Goal: Information Seeking & Learning: Learn about a topic

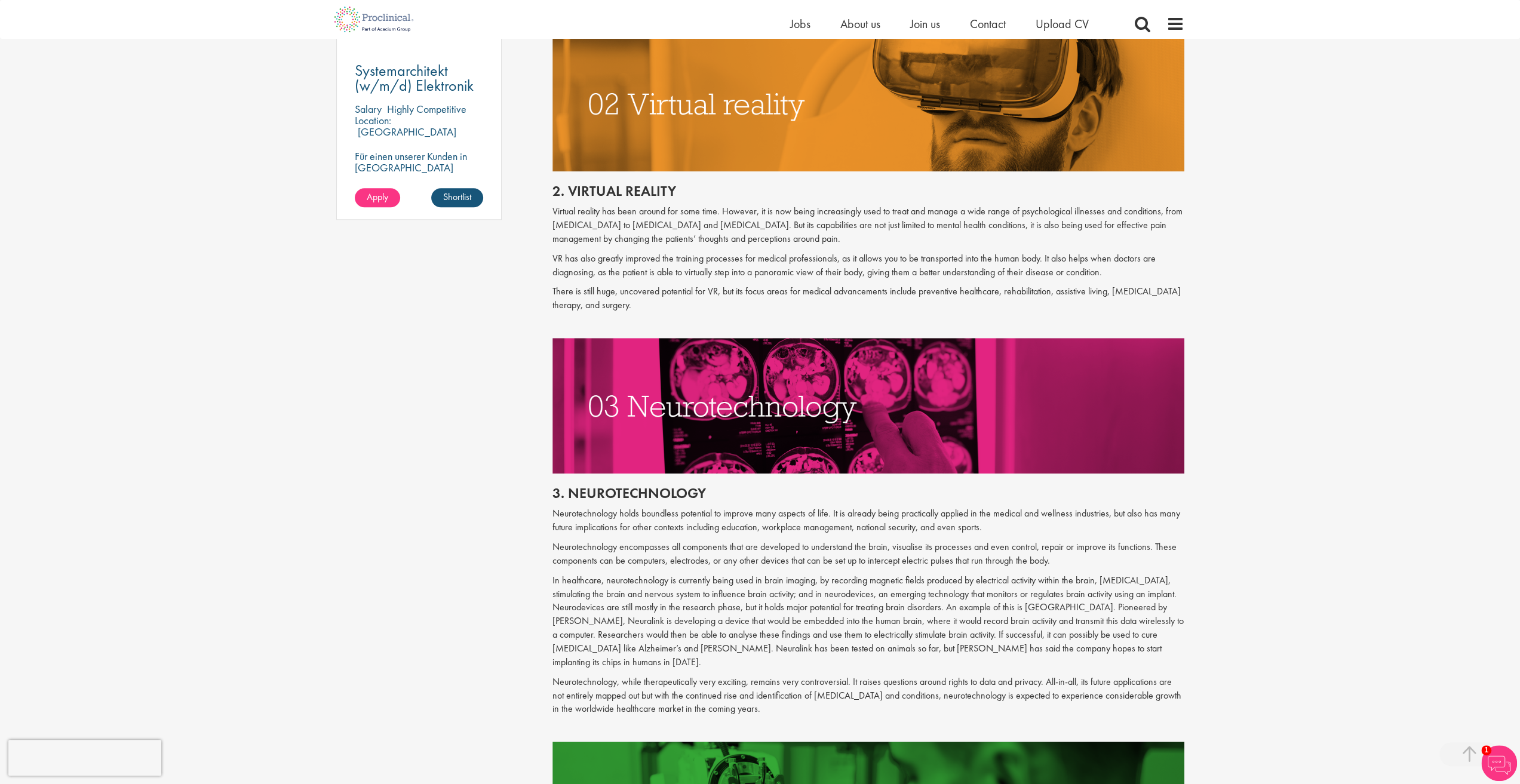
scroll to position [955, 0]
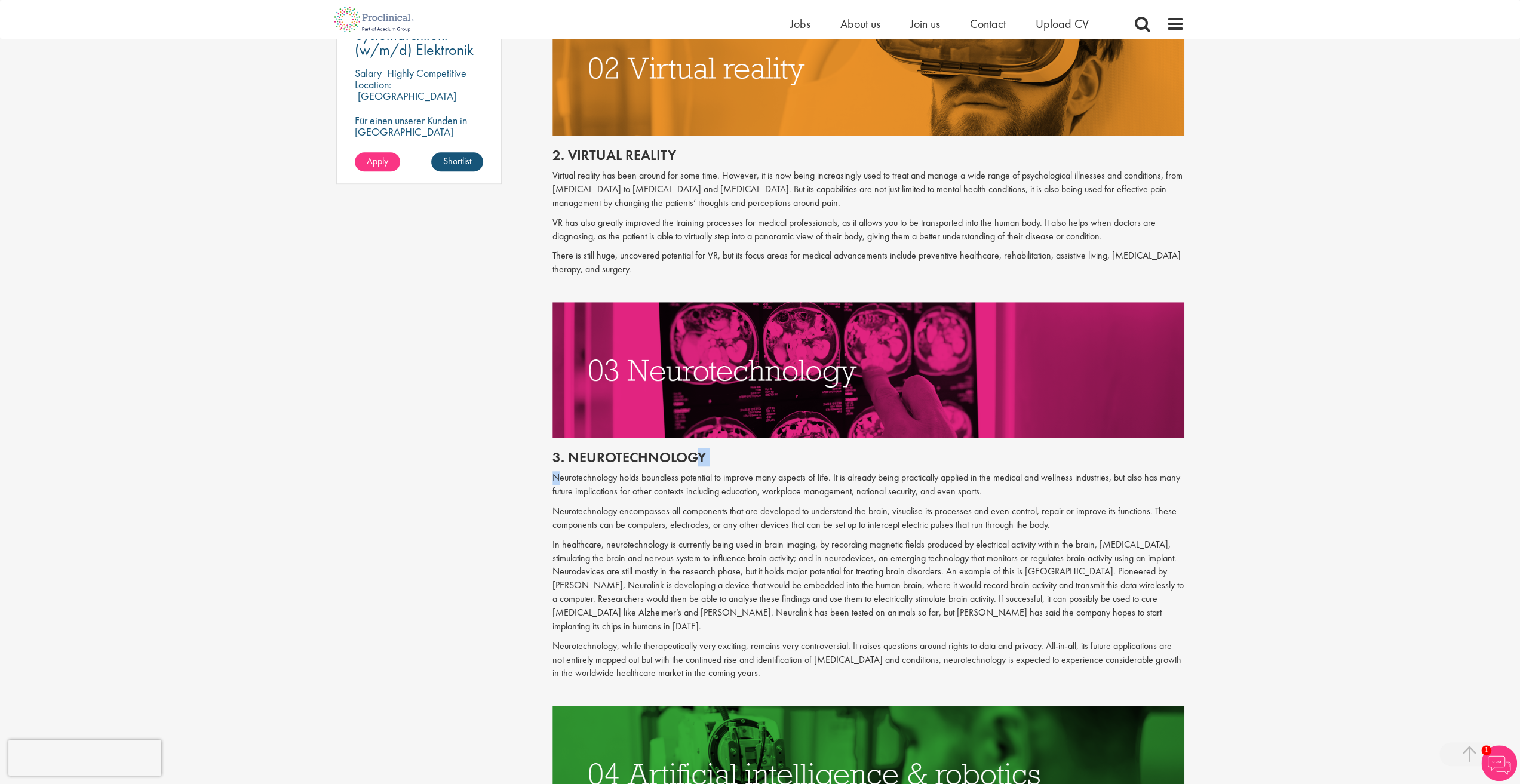
drag, startPoint x: 693, startPoint y: 457, endPoint x: 556, endPoint y: 475, distance: 138.2
click at [557, 475] on div "3. Neurotechnology Neurotechnology holds boundless potential to improve many as…" at bounding box center [869, 571] width 650 height 268
click at [571, 460] on h2 "3. Neurotechnology" at bounding box center [869, 457] width 632 height 15
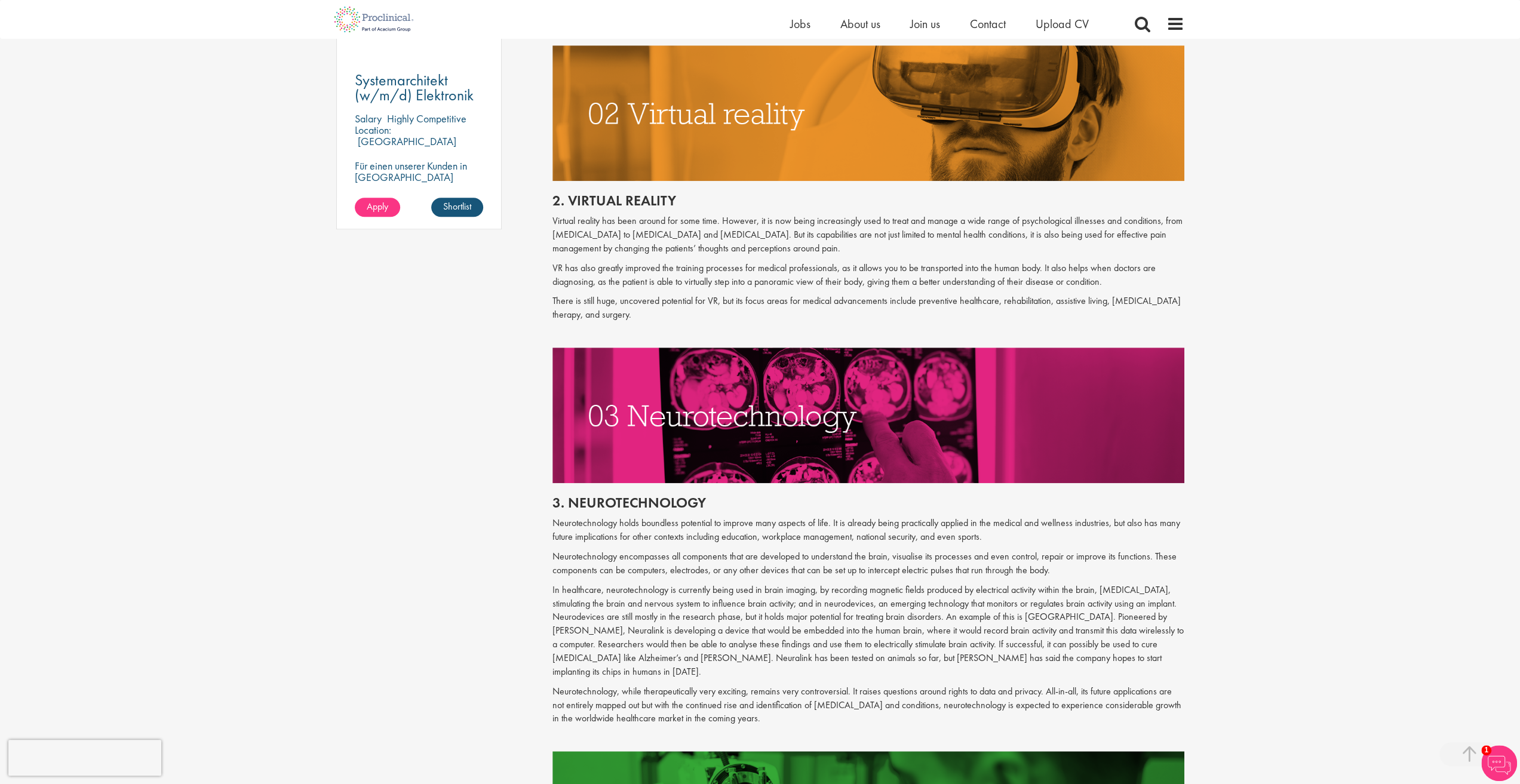
scroll to position [835, 0]
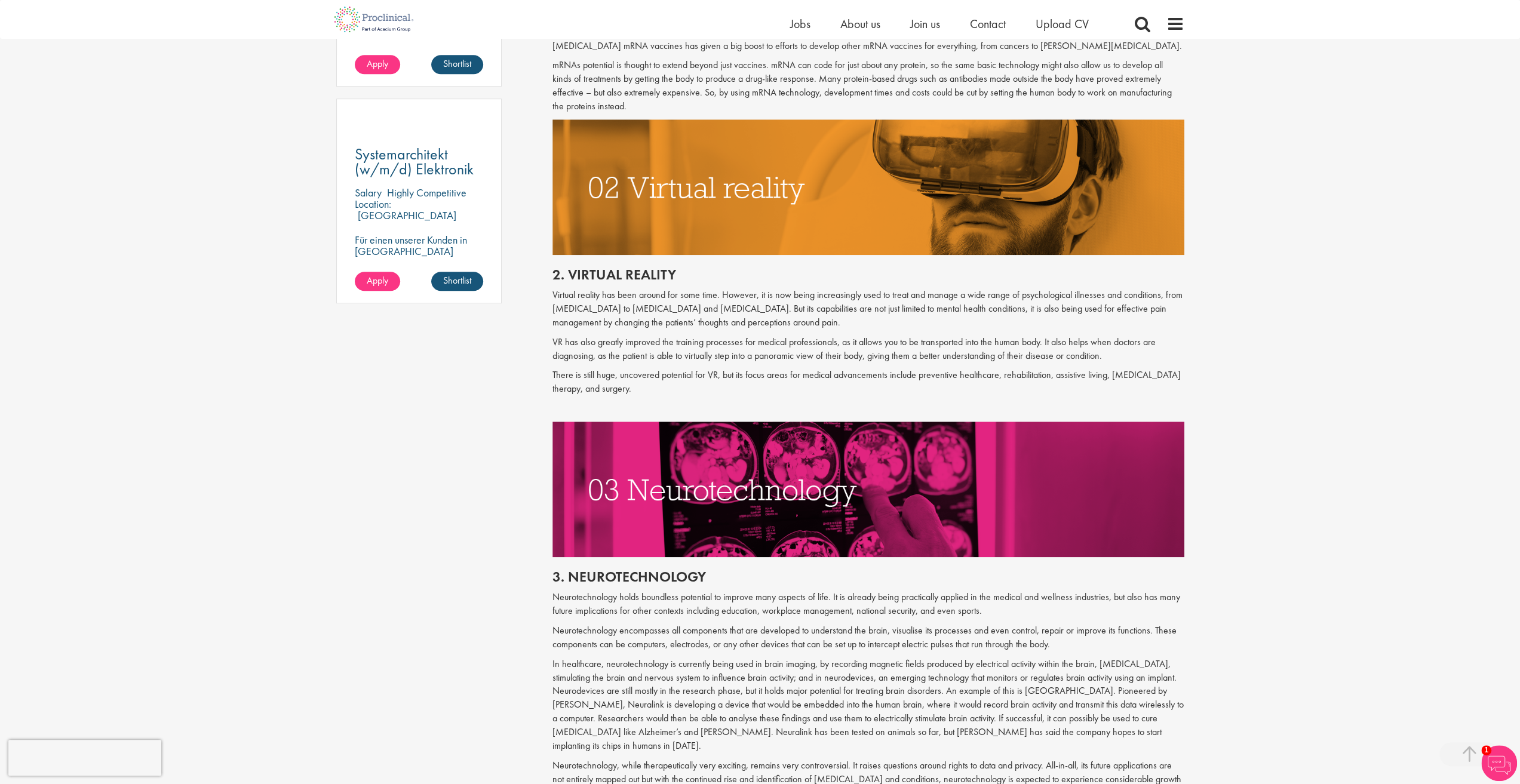
click at [737, 223] on img at bounding box center [869, 187] width 632 height 136
drag, startPoint x: 542, startPoint y: 268, endPoint x: 587, endPoint y: 306, distance: 58.9
click at [587, 306] on p "Virtual reality has been around for some time. However, it is now being increas…" at bounding box center [869, 309] width 632 height 41
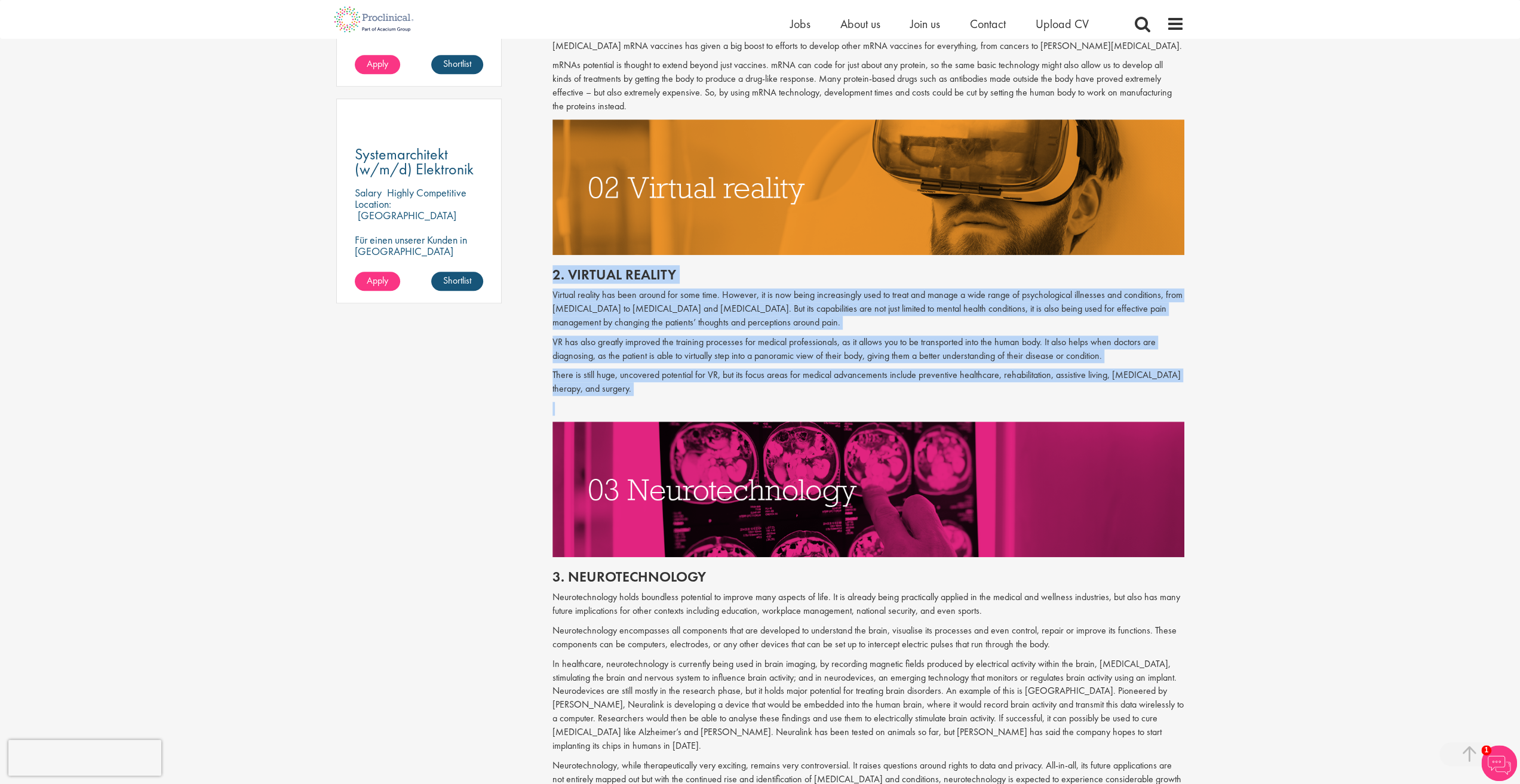
drag, startPoint x: 551, startPoint y: 279, endPoint x: 624, endPoint y: 396, distance: 137.9
copy div "2. Virtual reality Virtual reality has been around for some time. However, it i…"
click at [581, 276] on h2 "2. Virtual reality" at bounding box center [869, 275] width 632 height 15
drag, startPoint x: 553, startPoint y: 275, endPoint x: 639, endPoint y: 393, distance: 146.0
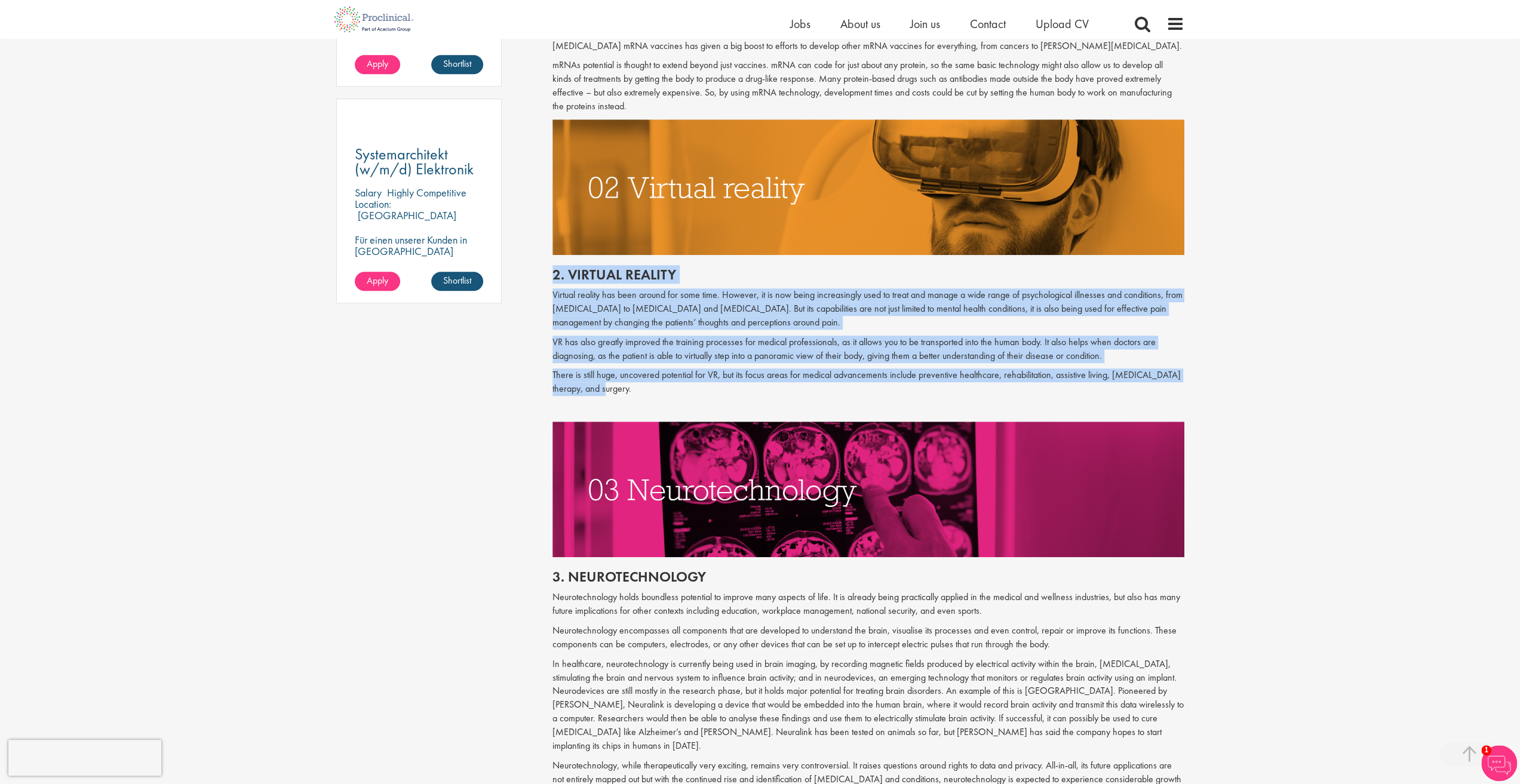
click at [639, 393] on div "2. Virtual reality Virtual reality has been around for some time. However, it i…" at bounding box center [869, 338] width 650 height 167
copy div "2. Virtual reality Virtual reality has been around for some time. However, it i…"
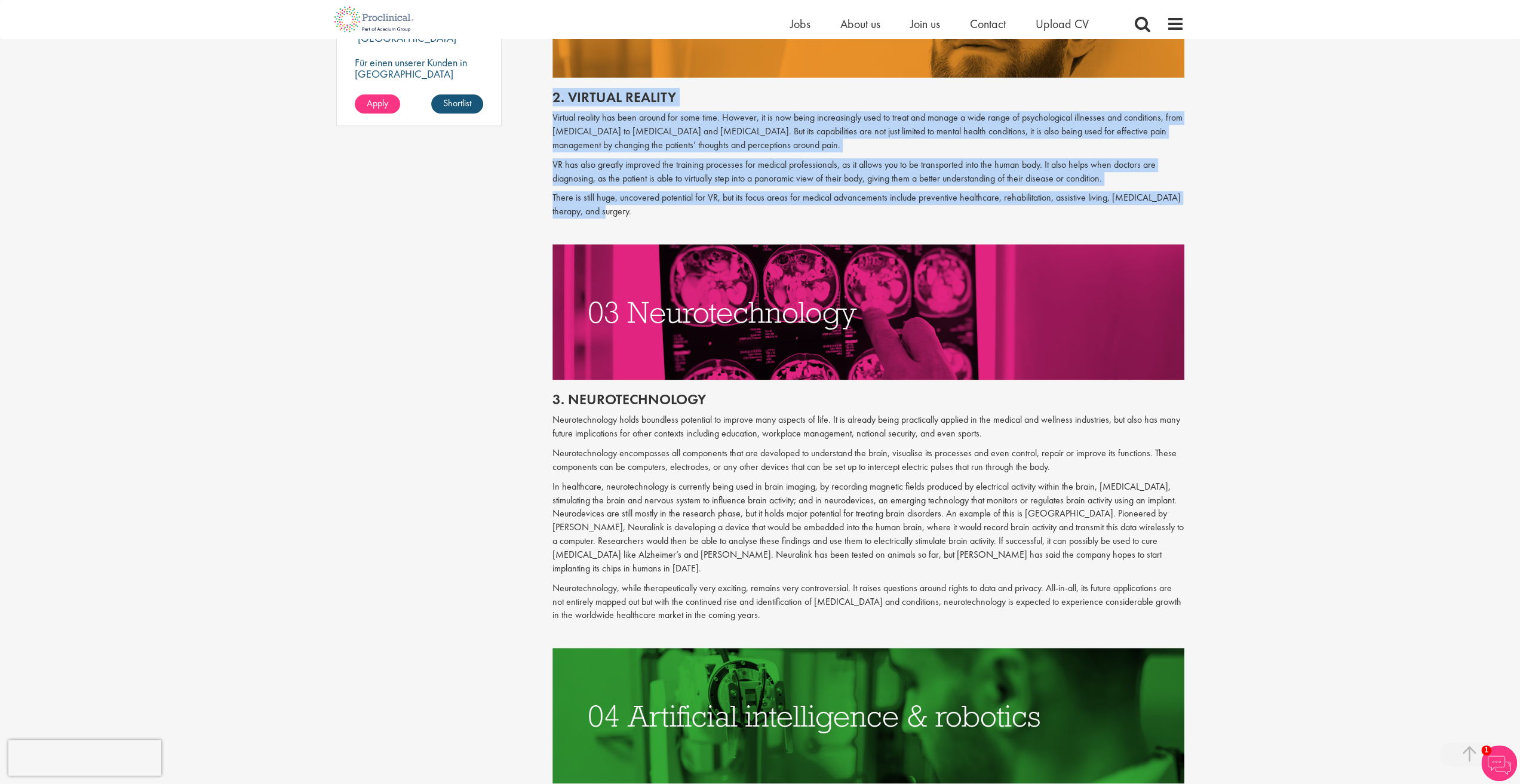
scroll to position [1015, 0]
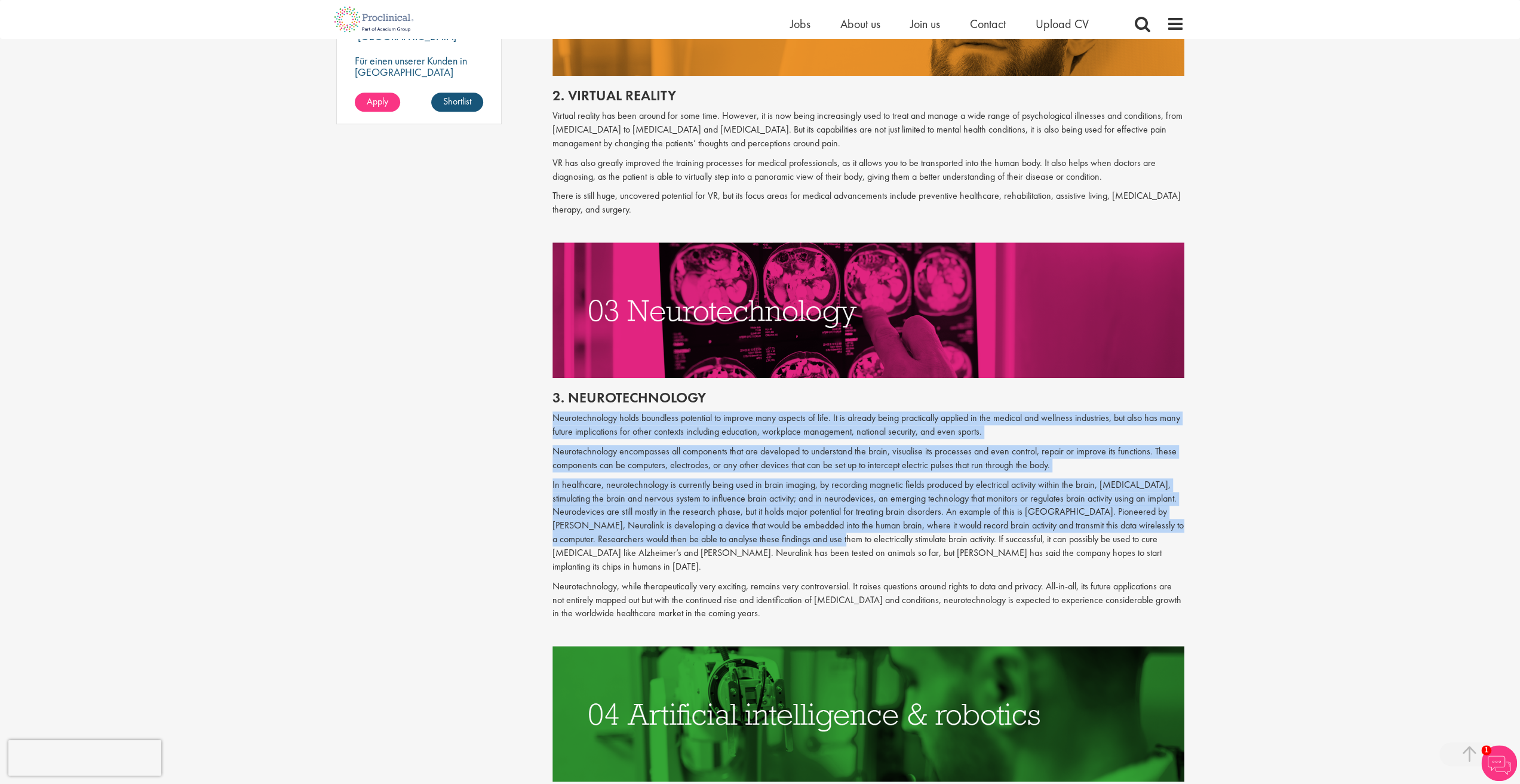
drag, startPoint x: 544, startPoint y: 422, endPoint x: 836, endPoint y: 538, distance: 314.2
click at [806, 535] on p at bounding box center [869, 525] width 632 height 96
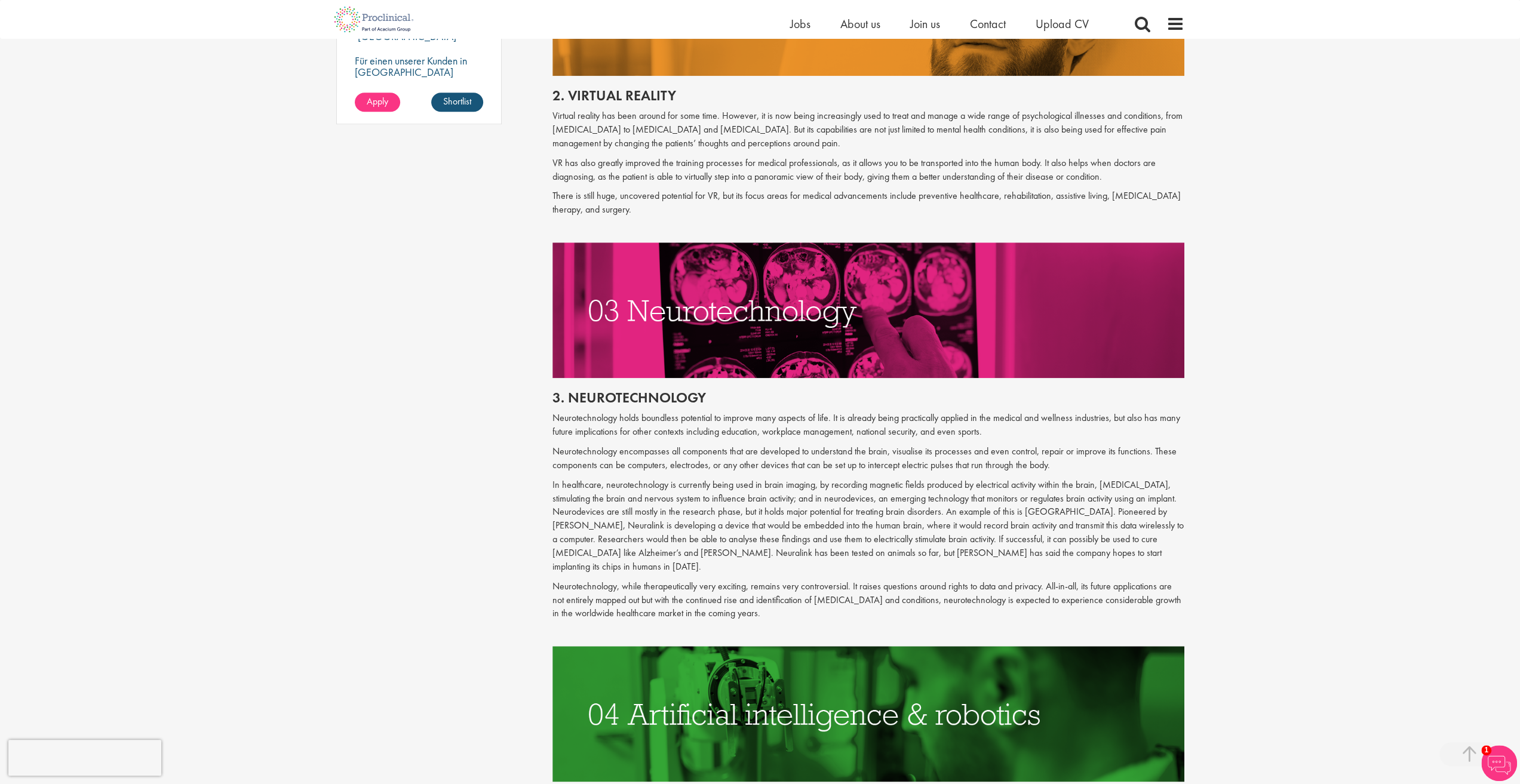
scroll to position [1313, 0]
